Goal: Information Seeking & Learning: Learn about a topic

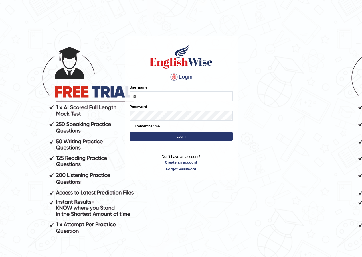
type input "sinan_parramatta"
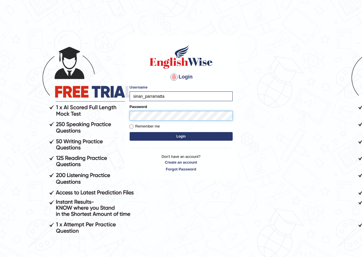
click at [130, 132] on button "Login" at bounding box center [181, 136] width 103 height 9
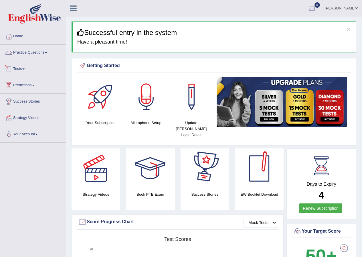
click at [29, 55] on link "Practice Questions" at bounding box center [32, 52] width 65 height 14
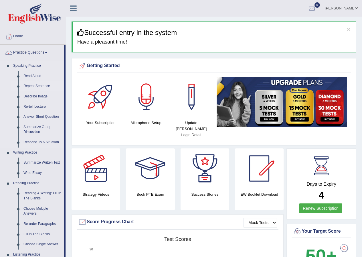
click at [36, 86] on link "Repeat Sentence" at bounding box center [42, 86] width 43 height 10
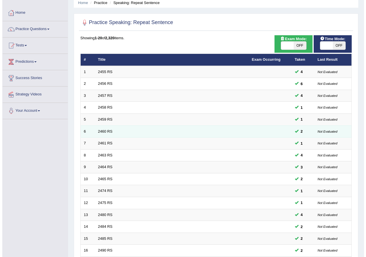
scroll to position [8, 0]
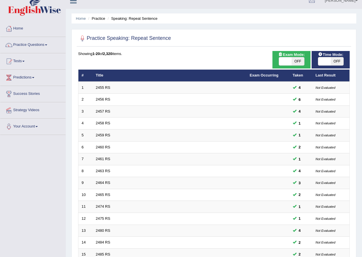
click at [287, 60] on span at bounding box center [285, 61] width 13 height 8
checkbox input "true"
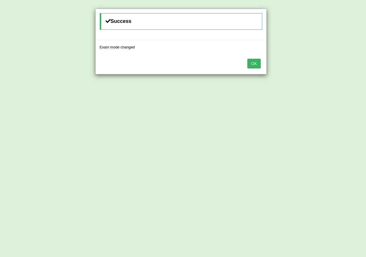
click at [257, 64] on button "OK" at bounding box center [253, 64] width 13 height 10
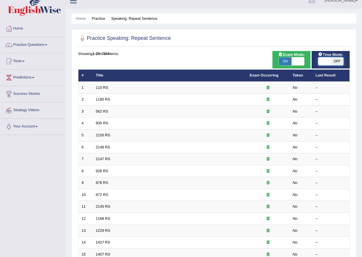
click at [324, 62] on span at bounding box center [324, 61] width 13 height 8
checkbox input "true"
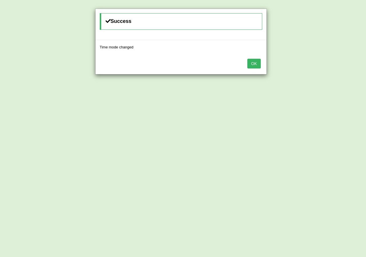
click at [251, 64] on button "OK" at bounding box center [253, 64] width 13 height 10
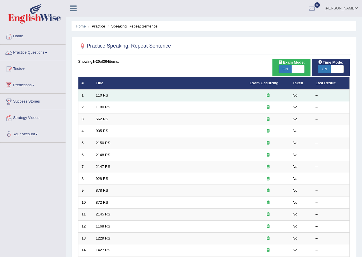
click at [101, 95] on link "110 RS" at bounding box center [102, 95] width 12 height 4
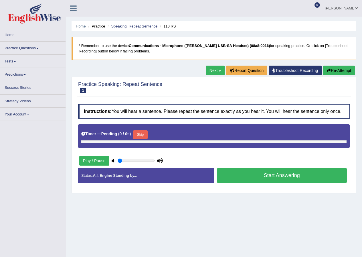
type input "0.95"
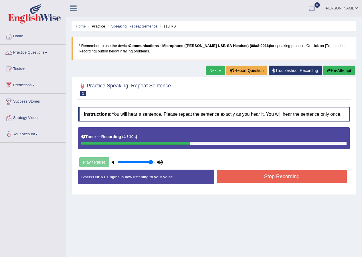
click at [251, 175] on button "Stop Recording" at bounding box center [282, 176] width 130 height 13
click at [251, 175] on div "Status: Our A.I. Engine is now listening to your voice. Start Answering Stop Re…" at bounding box center [213, 179] width 271 height 20
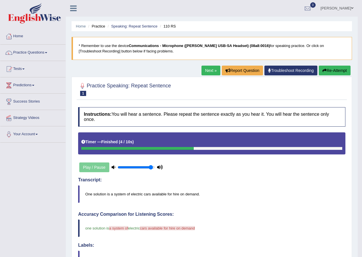
click at [211, 68] on link "Next »" at bounding box center [210, 71] width 19 height 10
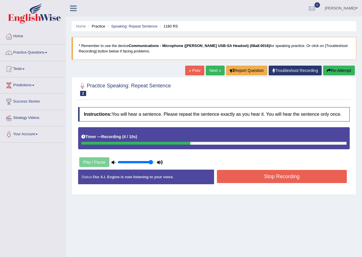
click at [251, 173] on button "Stop Recording" at bounding box center [282, 176] width 130 height 13
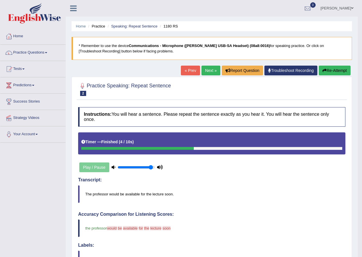
click at [207, 70] on link "Next »" at bounding box center [210, 71] width 19 height 10
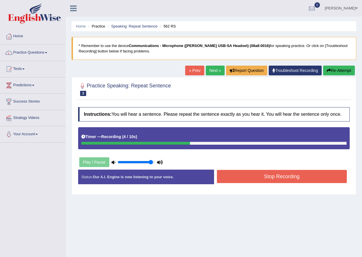
click at [272, 181] on button "Stop Recording" at bounding box center [282, 176] width 130 height 13
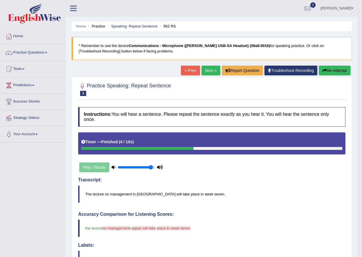
click at [333, 69] on button "Re-Attempt" at bounding box center [335, 71] width 32 height 10
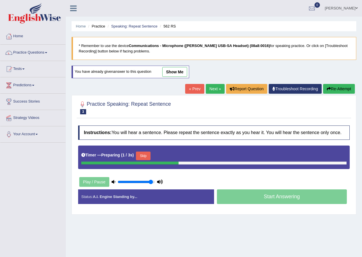
click at [144, 156] on button "Skip" at bounding box center [143, 155] width 14 height 9
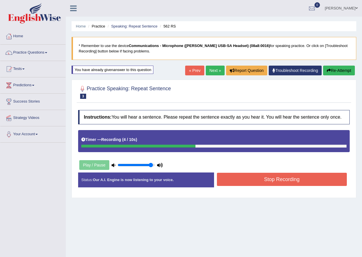
click at [256, 184] on button "Stop Recording" at bounding box center [282, 179] width 130 height 13
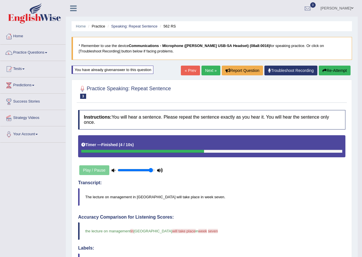
click at [204, 67] on link "Next »" at bounding box center [210, 71] width 19 height 10
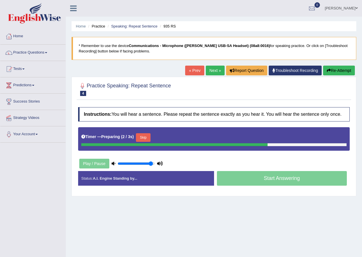
click at [144, 135] on button "Skip" at bounding box center [143, 137] width 14 height 9
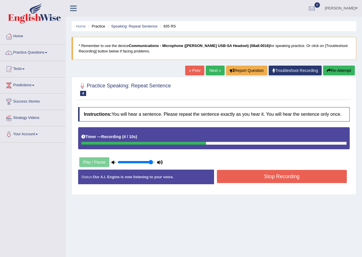
click at [245, 175] on button "Stop Recording" at bounding box center [282, 176] width 130 height 13
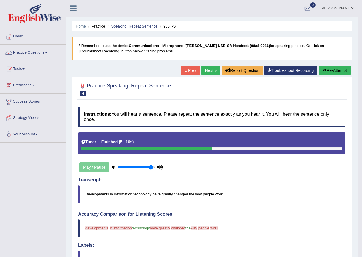
click at [208, 70] on link "Next »" at bounding box center [210, 71] width 19 height 10
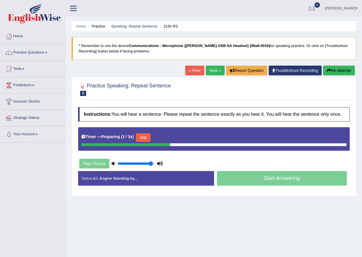
click at [146, 138] on button "Skip" at bounding box center [143, 137] width 14 height 9
click at [166, 137] on button "Skip" at bounding box center [168, 137] width 14 height 9
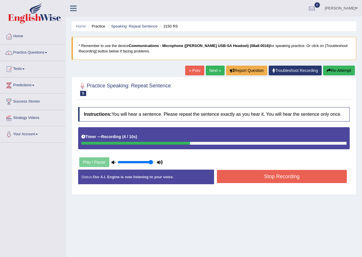
click at [250, 174] on button "Stop Recording" at bounding box center [282, 176] width 130 height 13
click at [250, 174] on div "Status: Our A.I. Engine is now listening to your voice. Start Answering Stop Re…" at bounding box center [213, 179] width 271 height 20
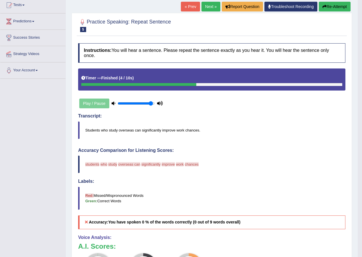
scroll to position [57, 0]
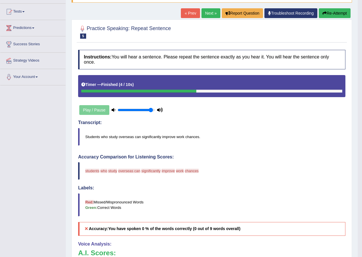
click at [331, 16] on button "Re-Attempt" at bounding box center [335, 13] width 32 height 10
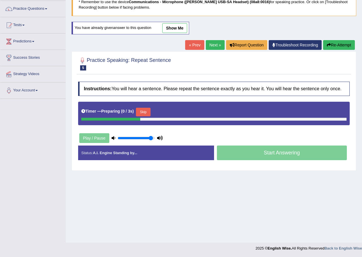
click at [148, 155] on div "Status: A.I. Engine Standing by..." at bounding box center [146, 152] width 136 height 15
click at [147, 116] on button "Skip" at bounding box center [143, 112] width 14 height 9
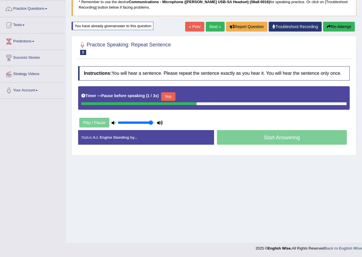
click at [168, 94] on button "Skip" at bounding box center [168, 96] width 14 height 9
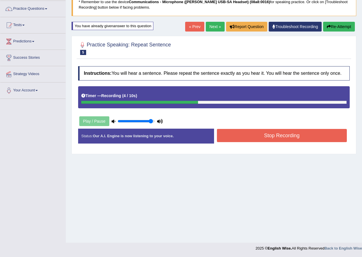
click at [262, 134] on button "Stop Recording" at bounding box center [282, 135] width 130 height 13
click at [262, 134] on div "Status: Our A.I. Engine is now listening to your voice. Start Answering Stop Re…" at bounding box center [213, 138] width 271 height 20
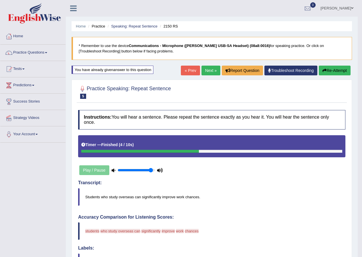
click at [204, 73] on link "Next »" at bounding box center [210, 71] width 19 height 10
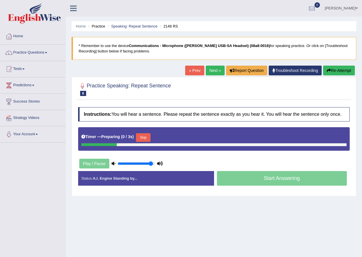
click at [147, 136] on button "Skip" at bounding box center [143, 137] width 14 height 9
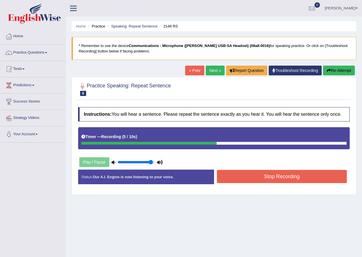
click at [247, 175] on button "Stop Recording" at bounding box center [282, 176] width 130 height 13
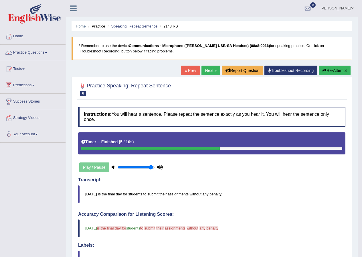
click at [205, 69] on link "Next »" at bounding box center [210, 71] width 19 height 10
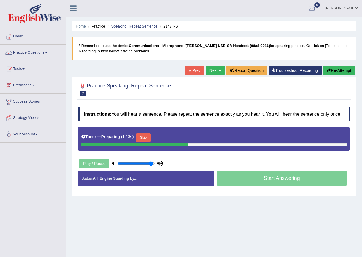
click at [144, 136] on button "Skip" at bounding box center [143, 137] width 14 height 9
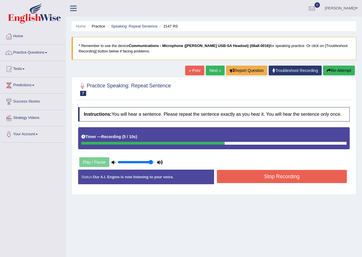
click at [252, 176] on button "Stop Recording" at bounding box center [282, 176] width 130 height 13
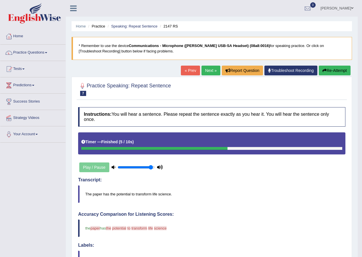
click at [211, 70] on link "Next »" at bounding box center [210, 71] width 19 height 10
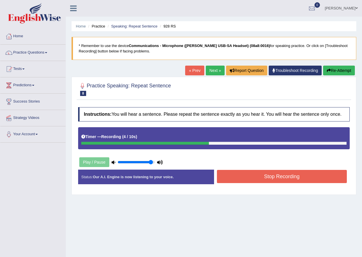
click at [259, 176] on button "Stop Recording" at bounding box center [282, 176] width 130 height 13
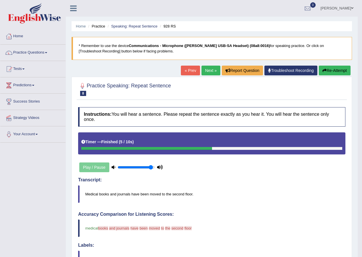
click at [207, 69] on link "Next »" at bounding box center [210, 71] width 19 height 10
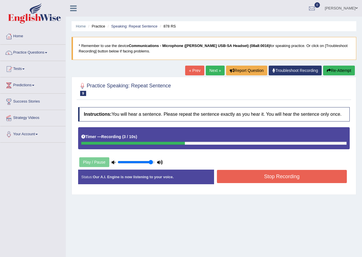
click at [250, 175] on button "Stop Recording" at bounding box center [282, 176] width 130 height 13
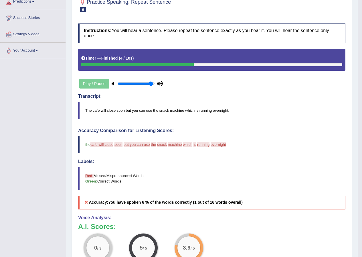
scroll to position [86, 0]
